Goal: Check status

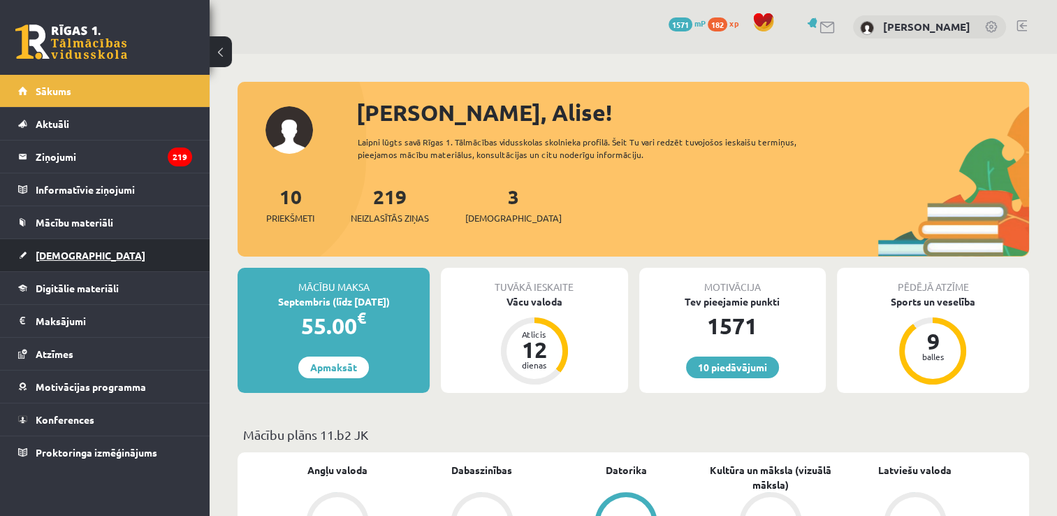
click at [61, 263] on link "[DEMOGRAPHIC_DATA]" at bounding box center [105, 255] width 174 height 32
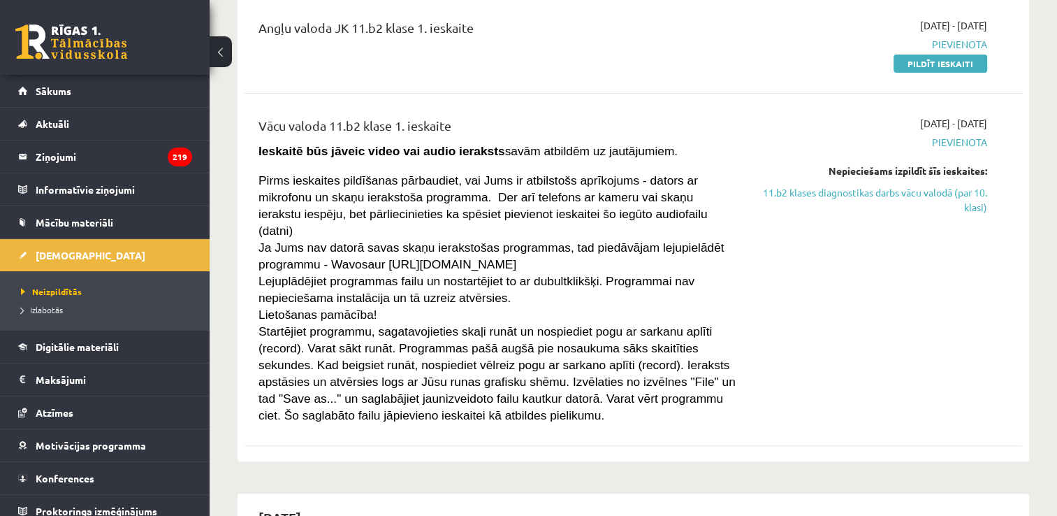
scroll to position [210, 0]
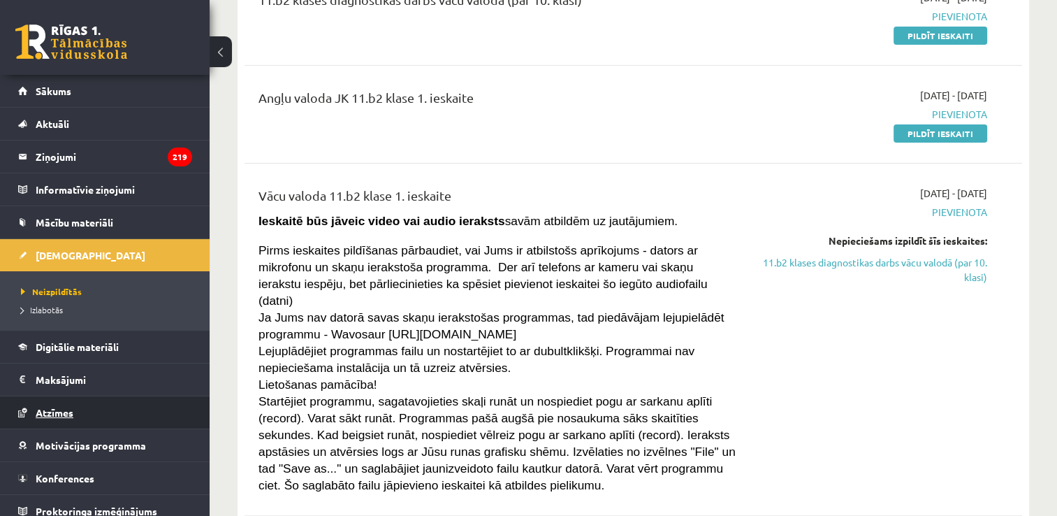
click at [38, 403] on link "Atzīmes" at bounding box center [105, 412] width 174 height 32
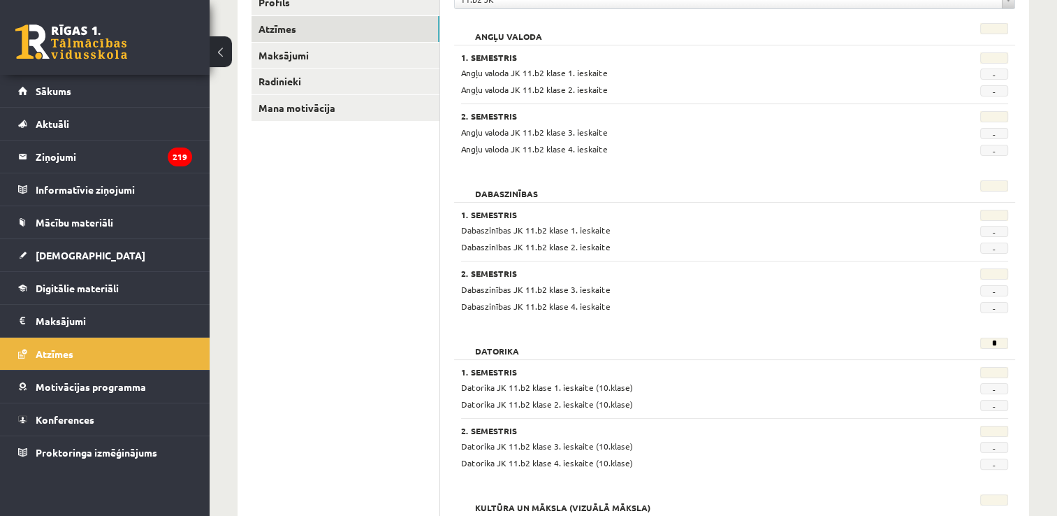
scroll to position [210, 0]
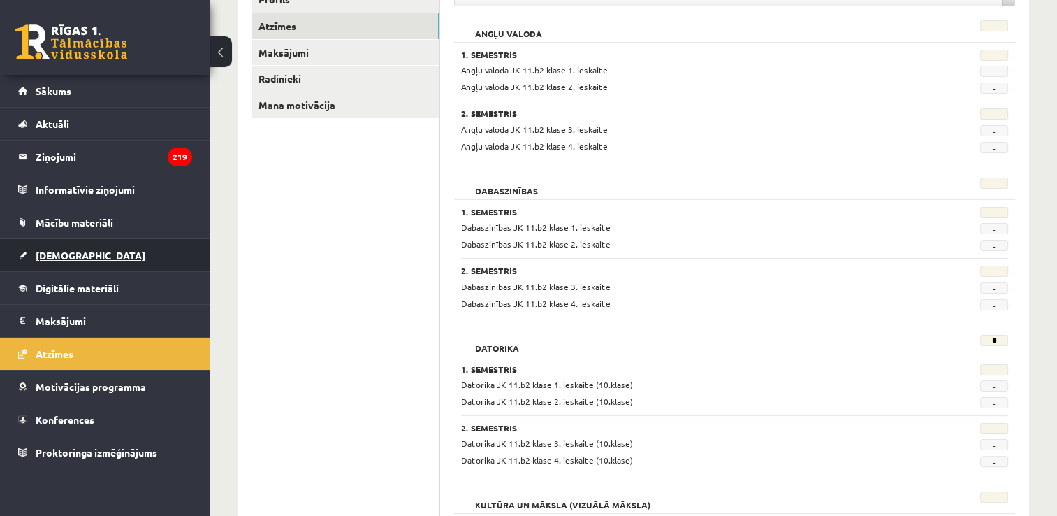
click at [61, 259] on span "[DEMOGRAPHIC_DATA]" at bounding box center [91, 255] width 110 height 13
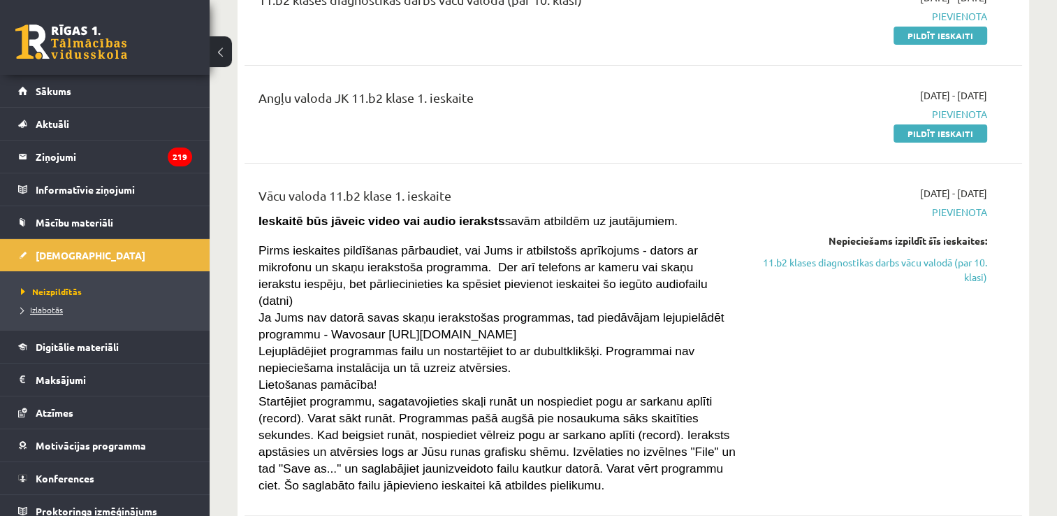
click at [50, 305] on span "Izlabotās" at bounding box center [42, 309] width 42 height 11
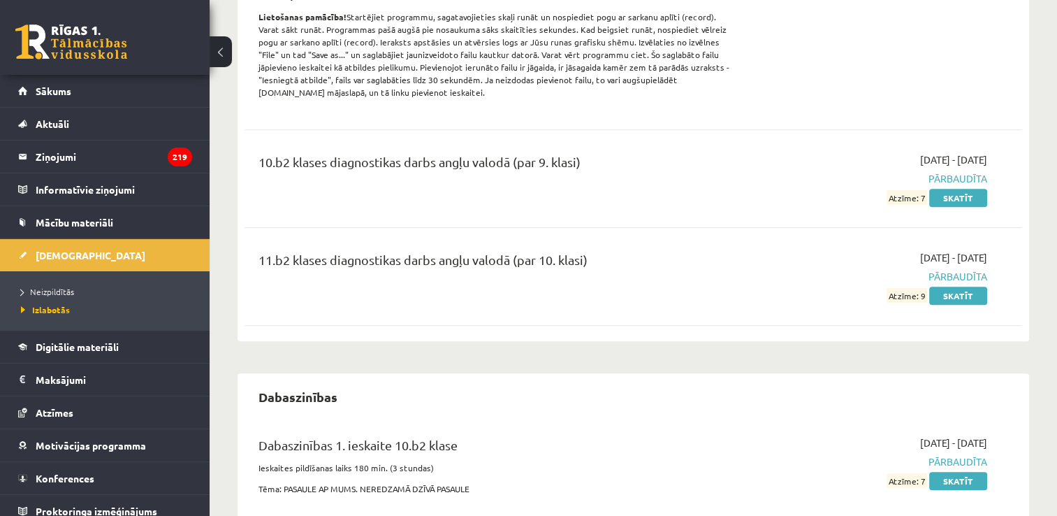
scroll to position [629, 0]
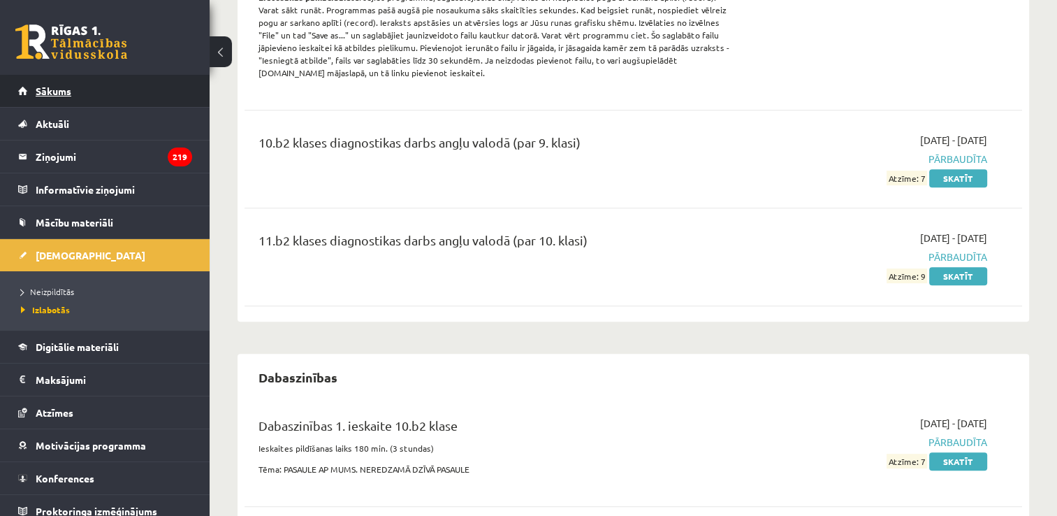
click at [62, 94] on span "Sākums" at bounding box center [54, 91] width 36 height 13
